Goal: Communication & Community: Answer question/provide support

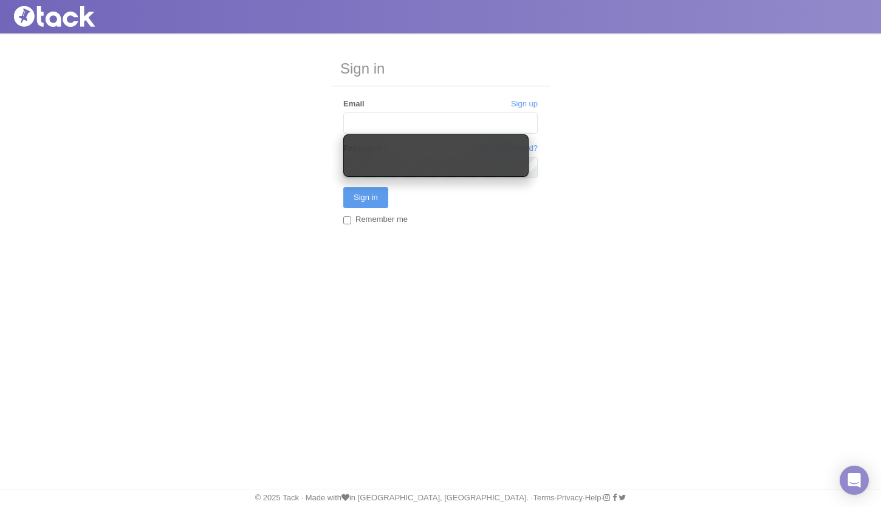
type input "[EMAIL_ADDRESS][DOMAIN_NAME]"
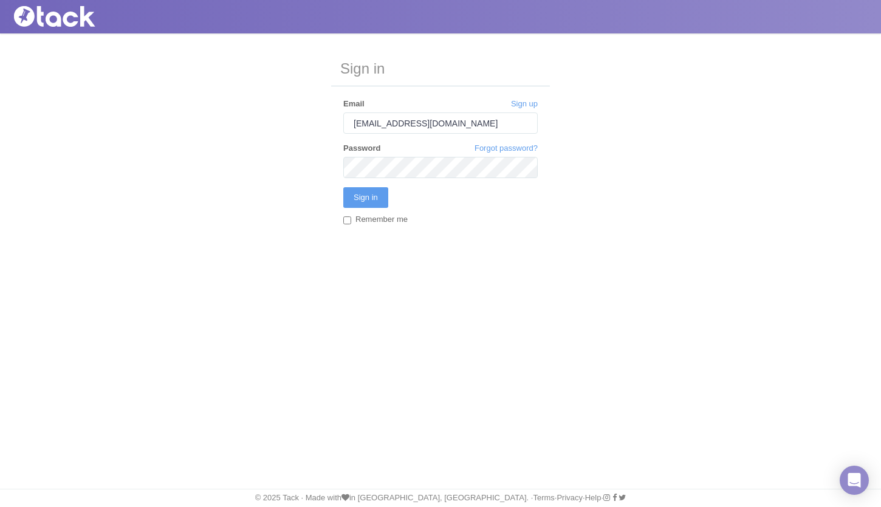
click at [306, 150] on div "Sign in Sign up Email [EMAIL_ADDRESS][DOMAIN_NAME] Forgot password? Password Si…" at bounding box center [440, 151] width 881 height 236
click at [371, 201] on input "Sign in" at bounding box center [365, 197] width 45 height 21
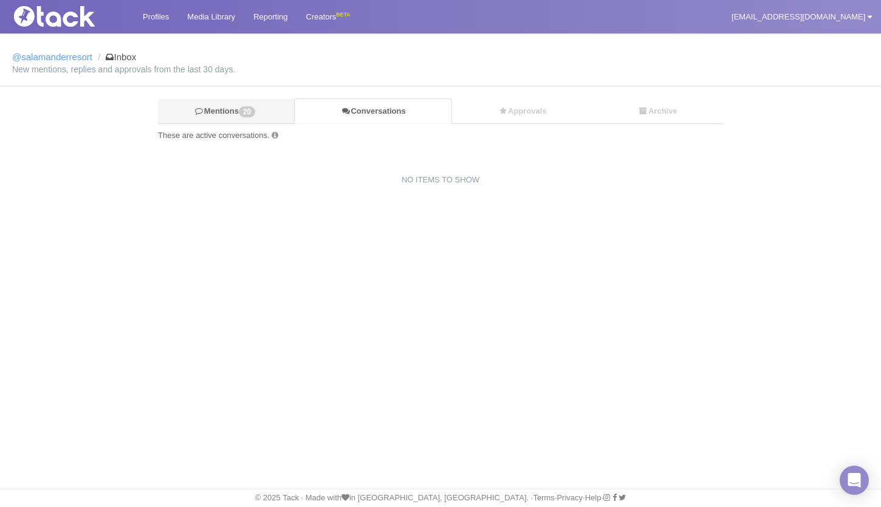
click at [255, 108] on span "20" at bounding box center [247, 111] width 16 height 11
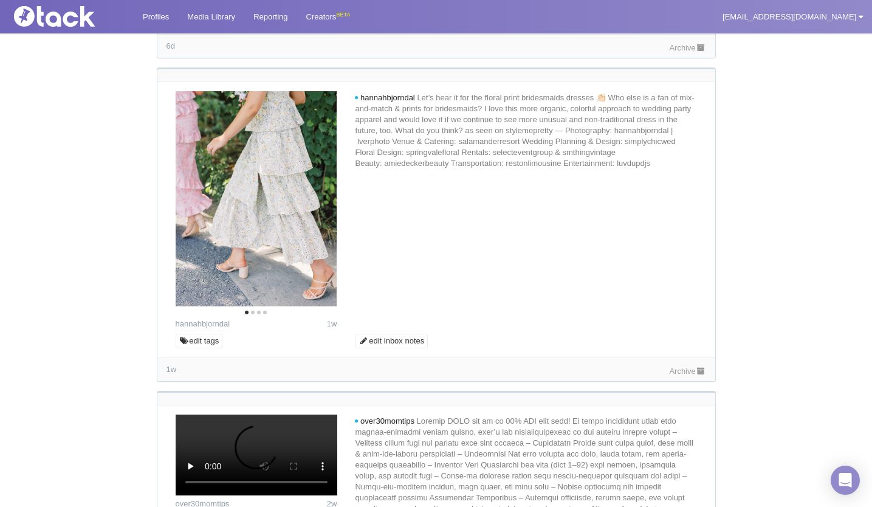
scroll to position [1469, 0]
